Goal: Task Accomplishment & Management: Complete application form

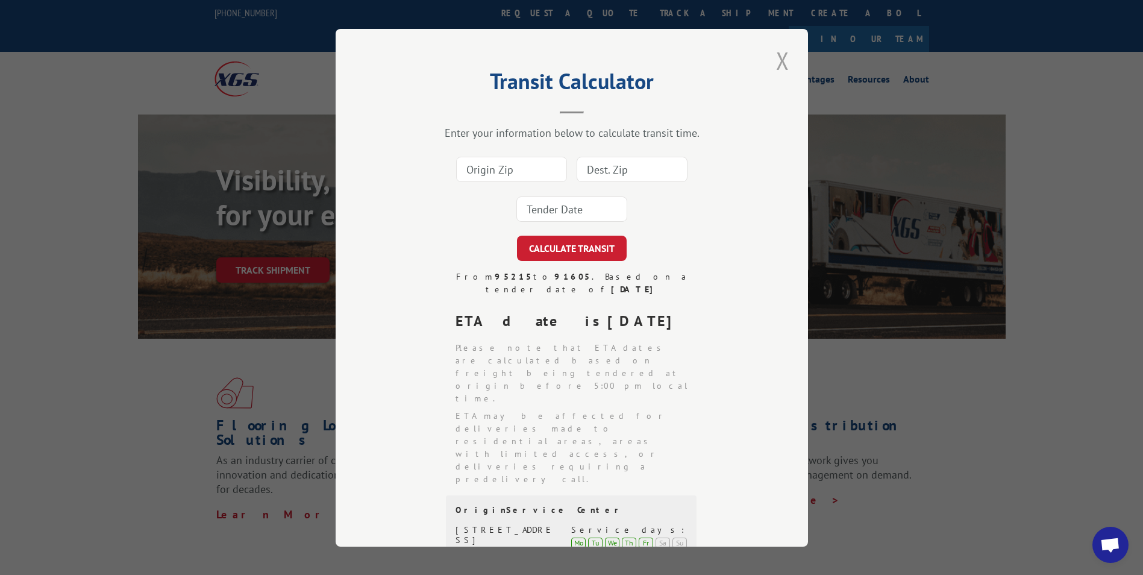
click at [773, 61] on button "Close modal" at bounding box center [783, 60] width 20 height 33
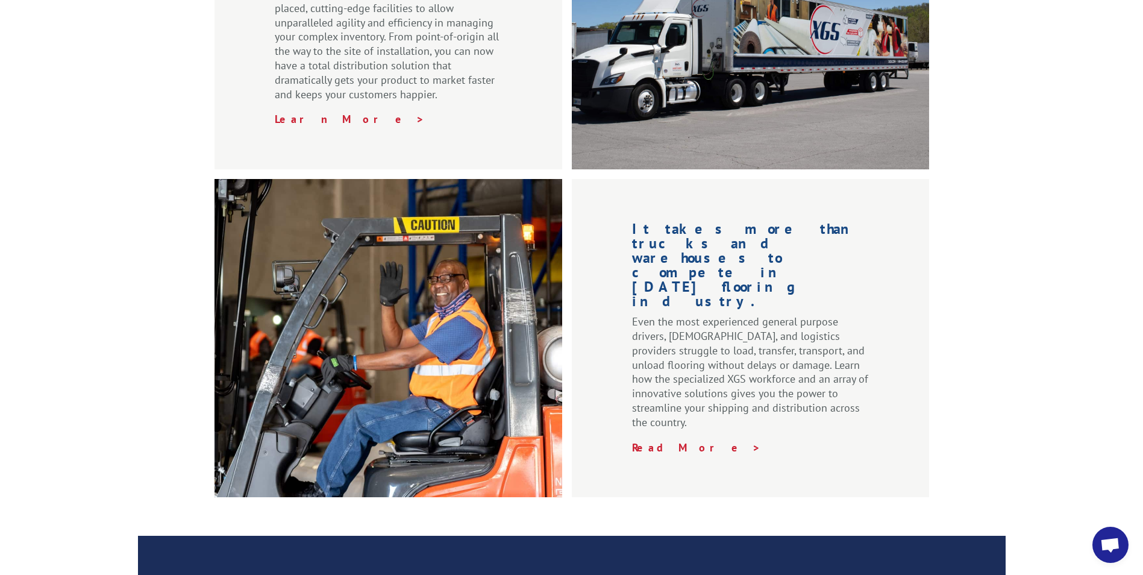
scroll to position [1808, 0]
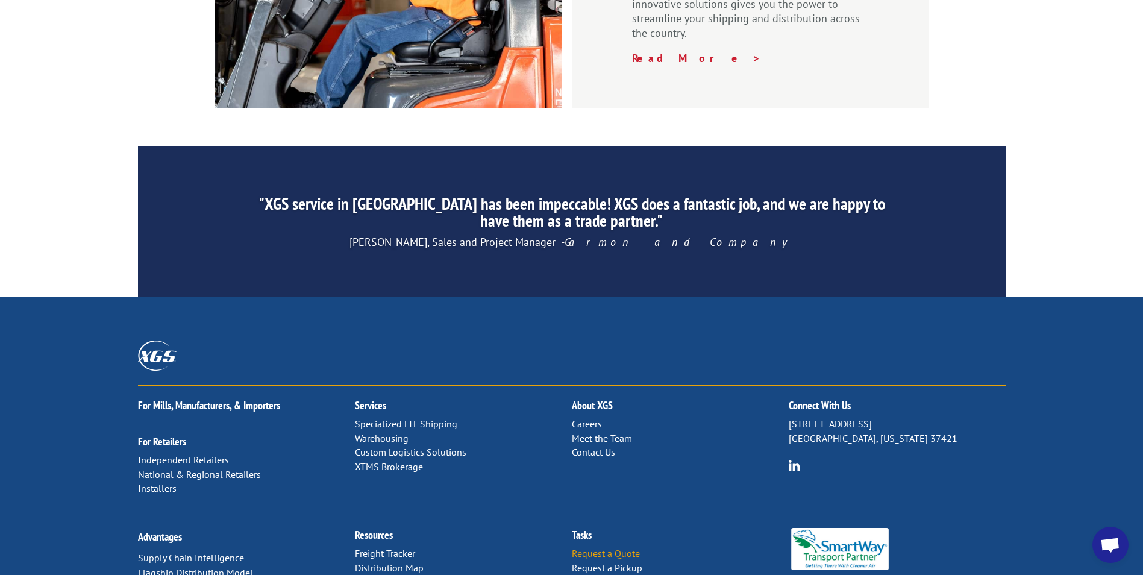
click at [617, 547] on link "Request a Quote" at bounding box center [606, 553] width 68 height 12
